Goal: Find specific page/section: Find specific page/section

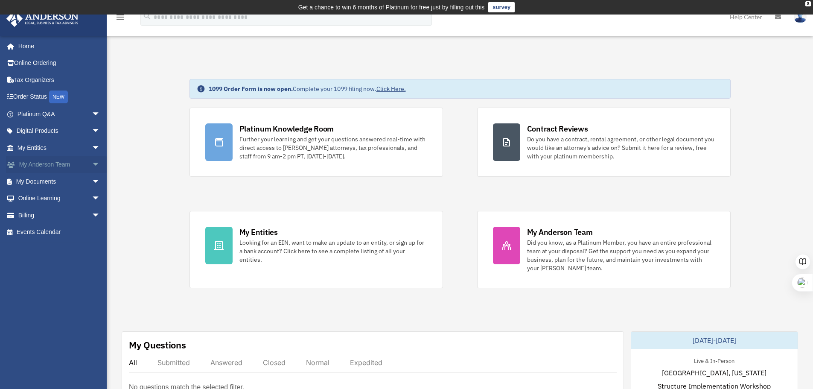
click at [92, 169] on span "arrow_drop_down" at bounding box center [100, 165] width 17 height 18
click at [71, 183] on link "My Anderson Team" at bounding box center [62, 181] width 101 height 17
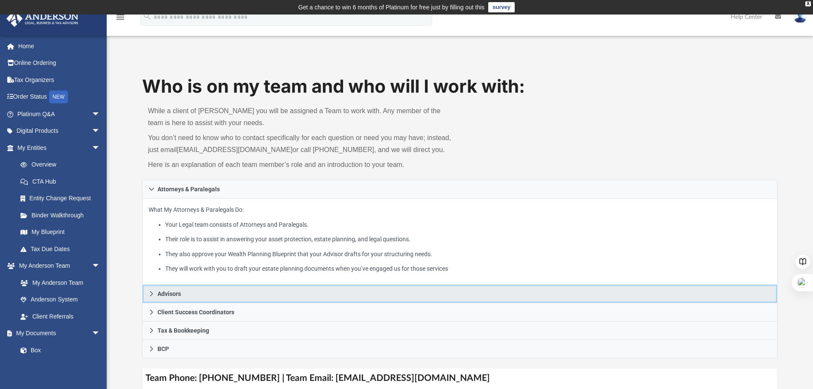
click at [154, 292] on icon at bounding box center [152, 294] width 6 height 6
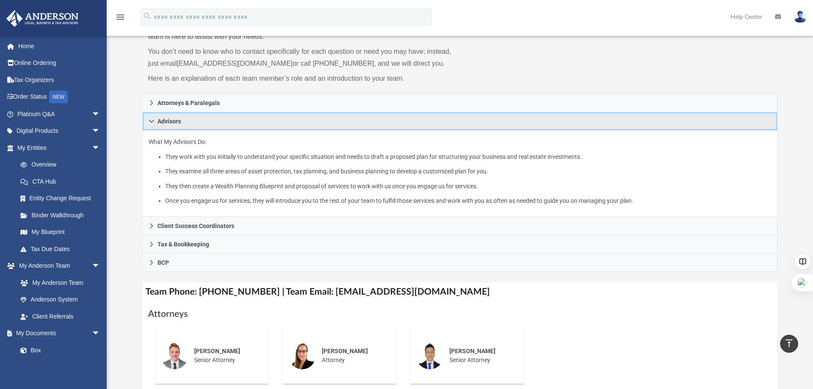
scroll to position [85, 0]
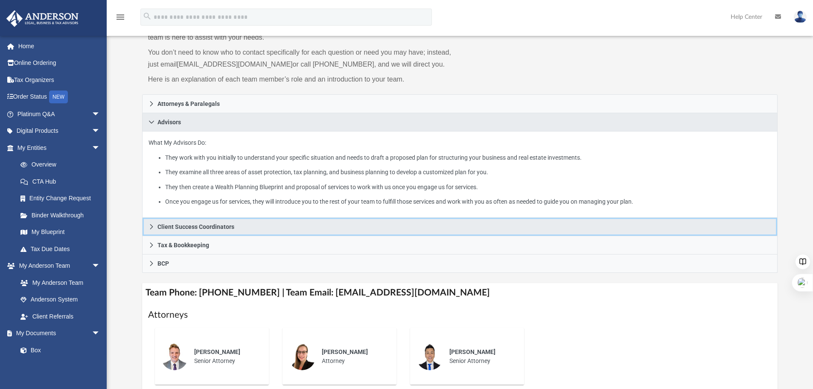
click at [154, 225] on icon at bounding box center [152, 227] width 6 height 6
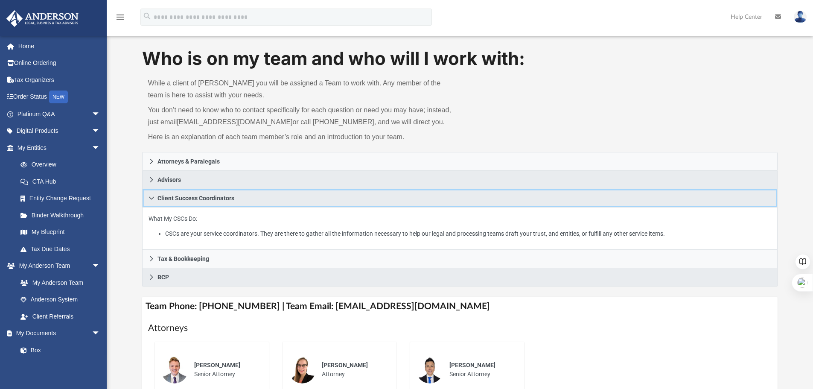
scroll to position [0, 0]
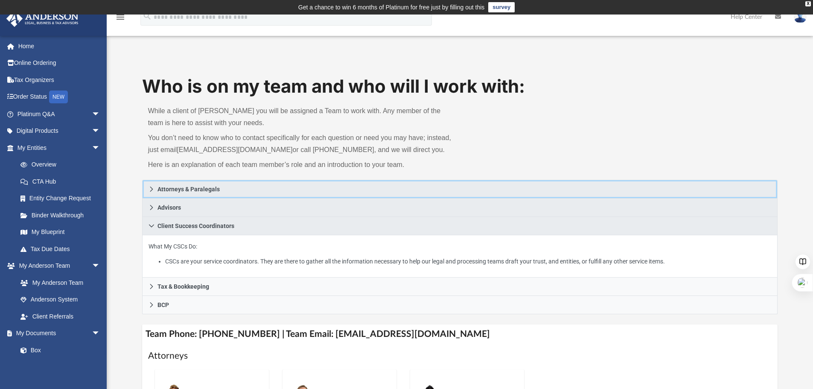
click at [155, 189] on link "Attorneys & Paralegals" at bounding box center [460, 189] width 636 height 19
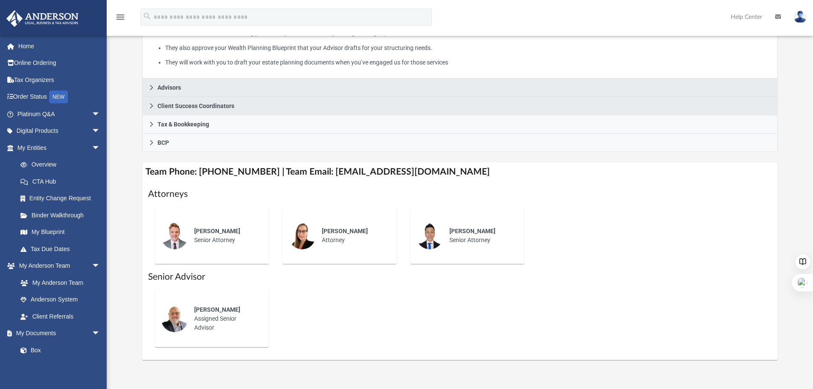
scroll to position [213, 0]
